Goal: Transaction & Acquisition: Purchase product/service

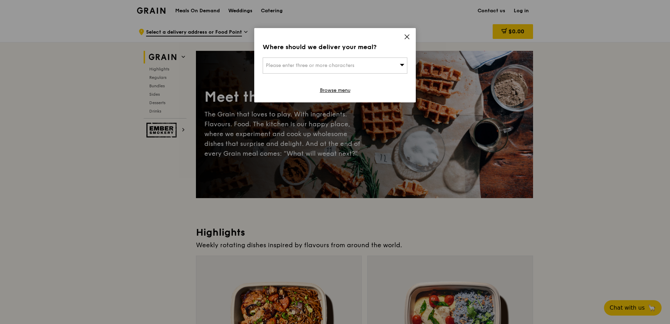
click at [402, 63] on icon at bounding box center [402, 64] width 5 height 5
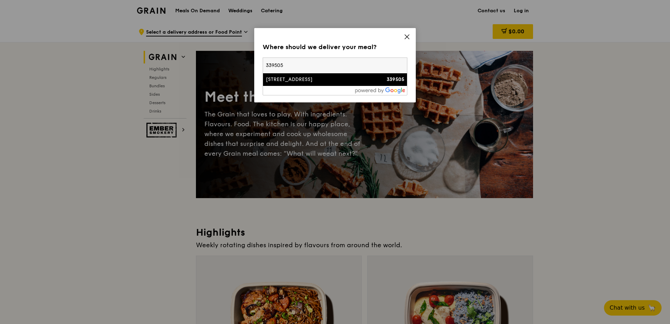
type input "339505"
click at [371, 79] on div "339505" at bounding box center [387, 79] width 35 height 7
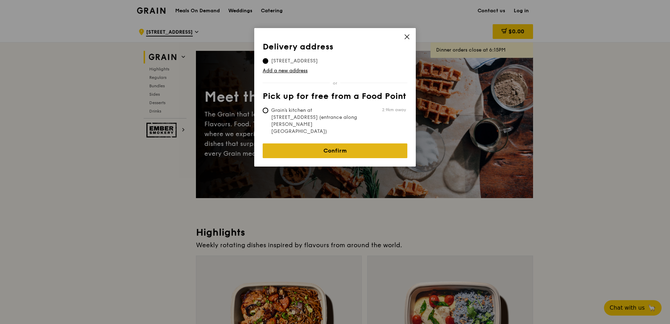
click at [363, 144] on link "Confirm" at bounding box center [335, 151] width 145 height 15
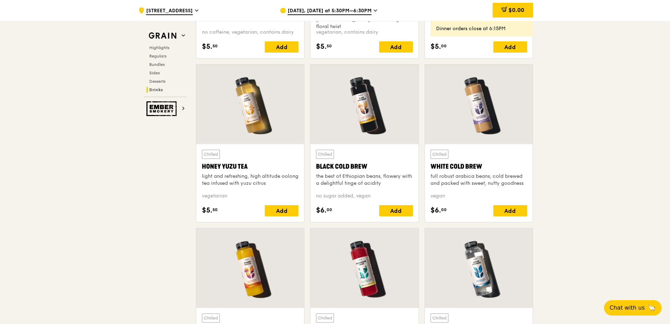
scroll to position [2591, 0]
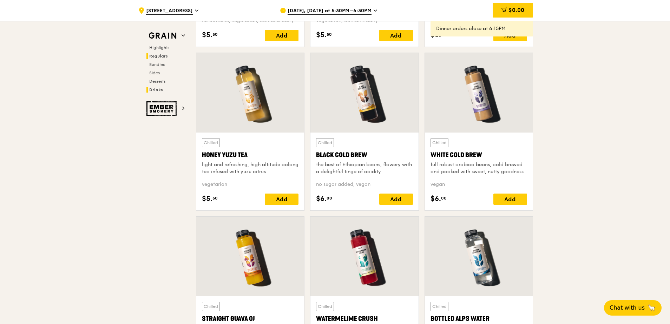
click at [160, 58] on span "Regulars" at bounding box center [158, 56] width 19 height 5
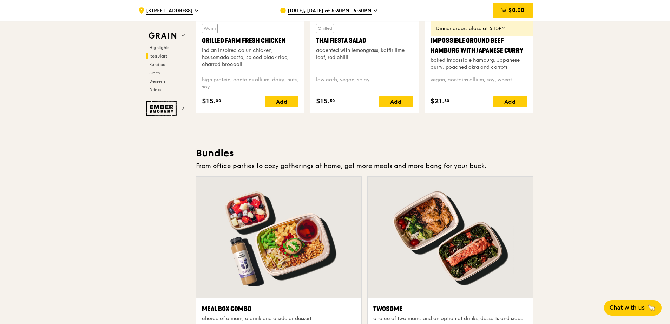
scroll to position [911, 0]
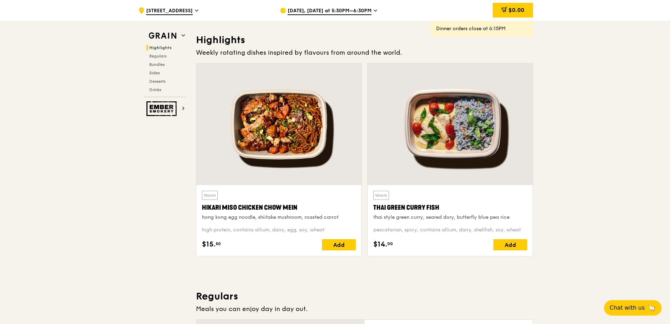
scroll to position [176, 0]
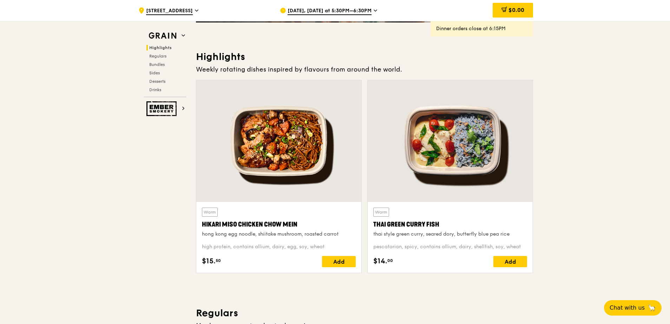
click at [374, 11] on icon at bounding box center [375, 10] width 3 height 1
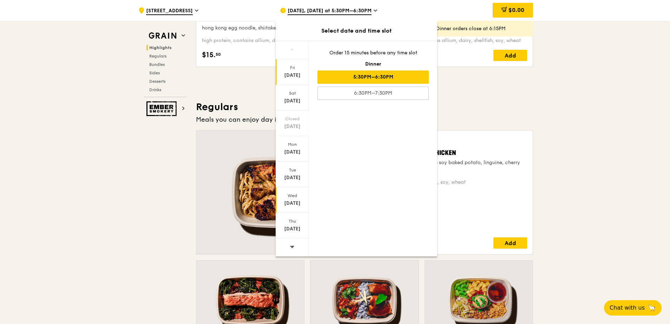
scroll to position [386, 0]
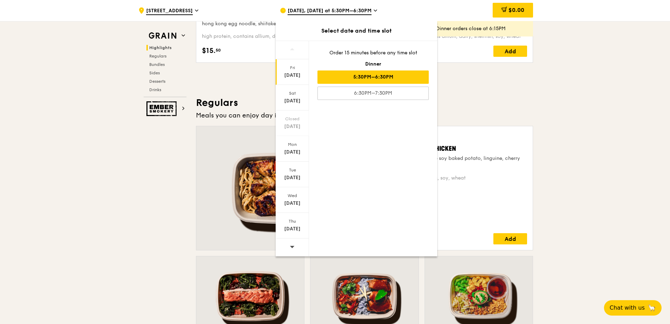
click at [292, 246] on icon at bounding box center [292, 246] width 5 height 5
click at [298, 222] on div "Thu" at bounding box center [292, 222] width 31 height 6
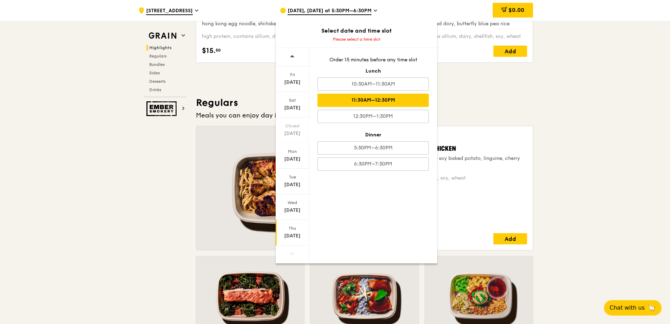
click at [382, 103] on div "11:30AM–12:30PM" at bounding box center [372, 100] width 111 height 13
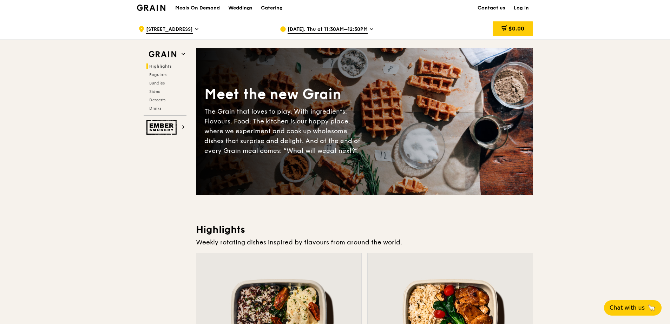
scroll to position [0, 0]
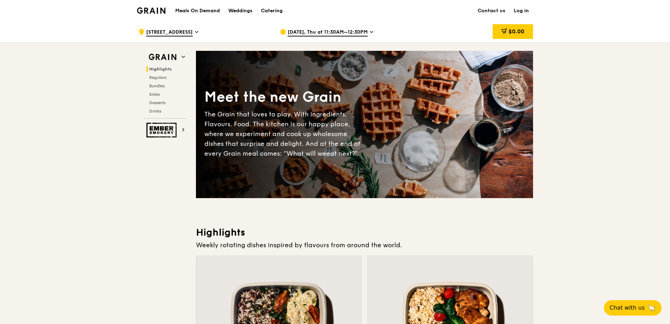
click at [192, 10] on h1 "Meals On Demand" at bounding box center [197, 10] width 45 height 7
click at [158, 77] on span "Regulars" at bounding box center [158, 77] width 19 height 5
click at [193, 10] on h1 "Meals On Demand" at bounding box center [197, 10] width 45 height 7
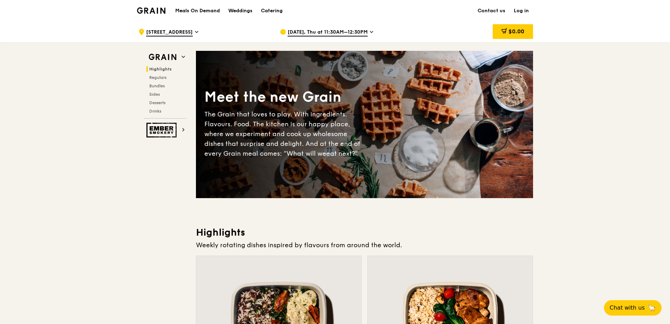
click at [209, 10] on h1 "Meals On Demand" at bounding box center [197, 10] width 45 height 7
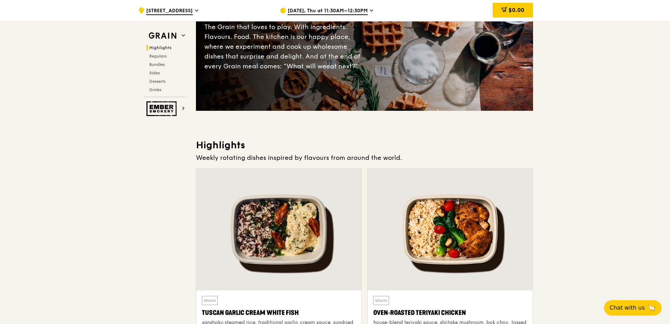
scroll to position [35, 0]
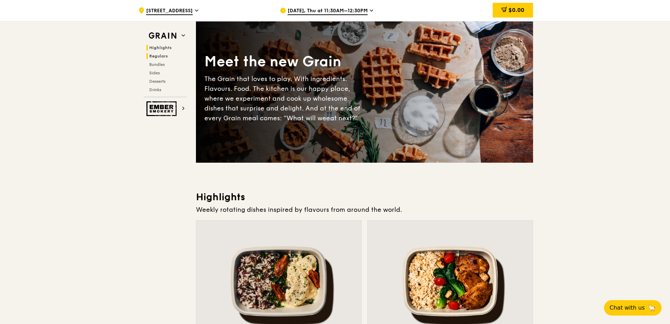
click at [165, 58] on span "Regulars" at bounding box center [158, 56] width 19 height 5
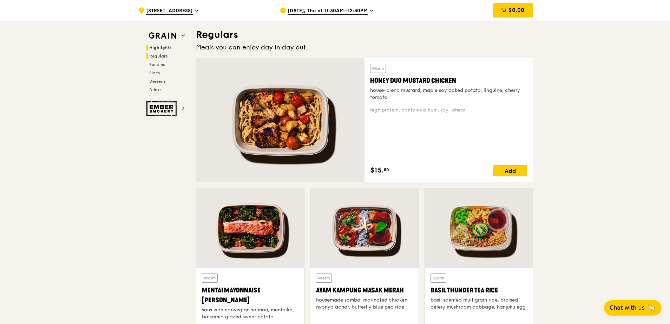
scroll to position [462, 0]
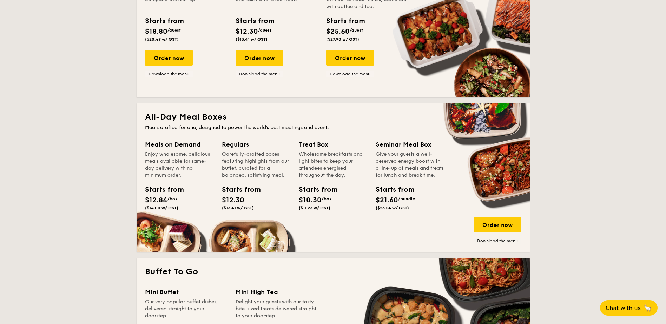
scroll to position [386, 0]
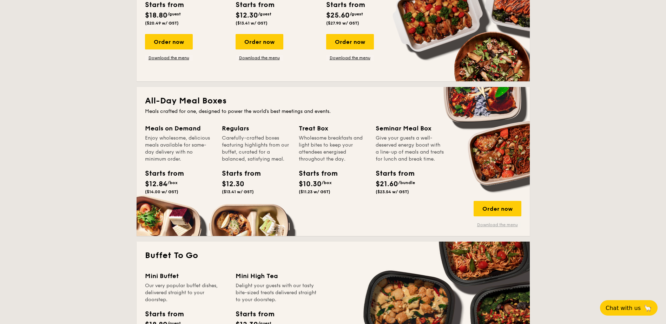
click at [496, 225] on link "Download the menu" at bounding box center [498, 225] width 48 height 6
